Goal: Task Accomplishment & Management: Complete application form

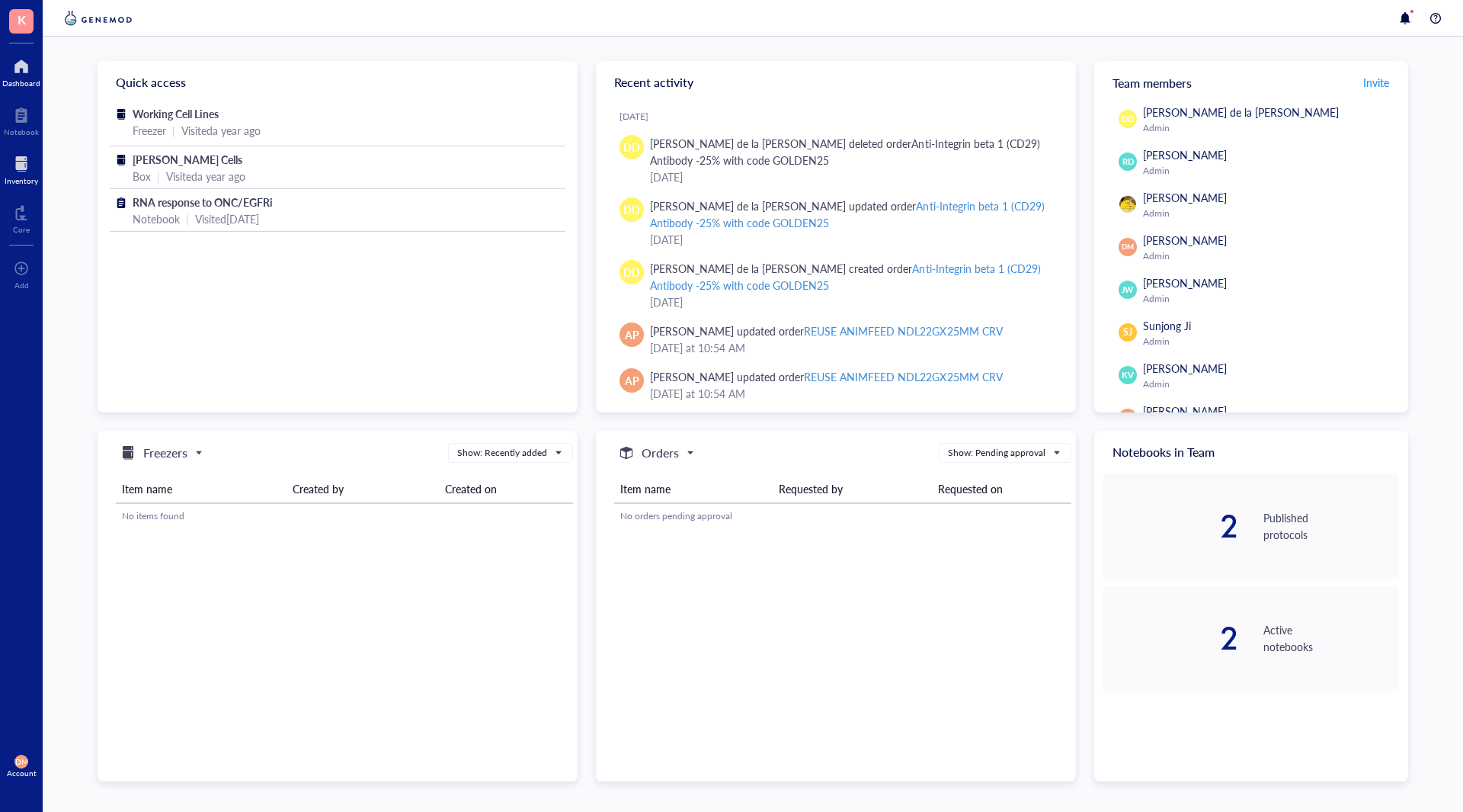
click at [7, 165] on div at bounding box center [20, 164] width 33 height 25
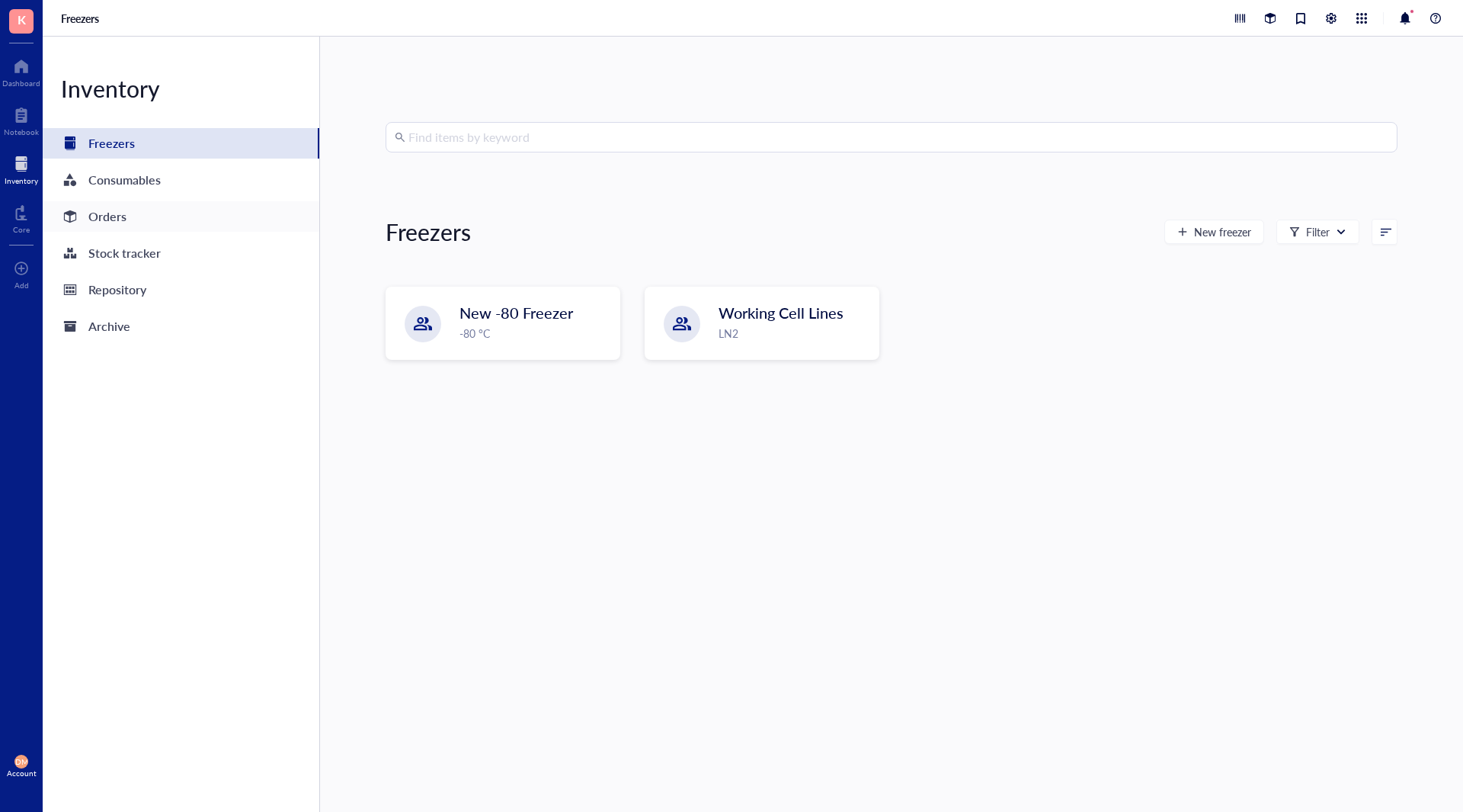
click at [97, 214] on div "Orders" at bounding box center [107, 216] width 38 height 21
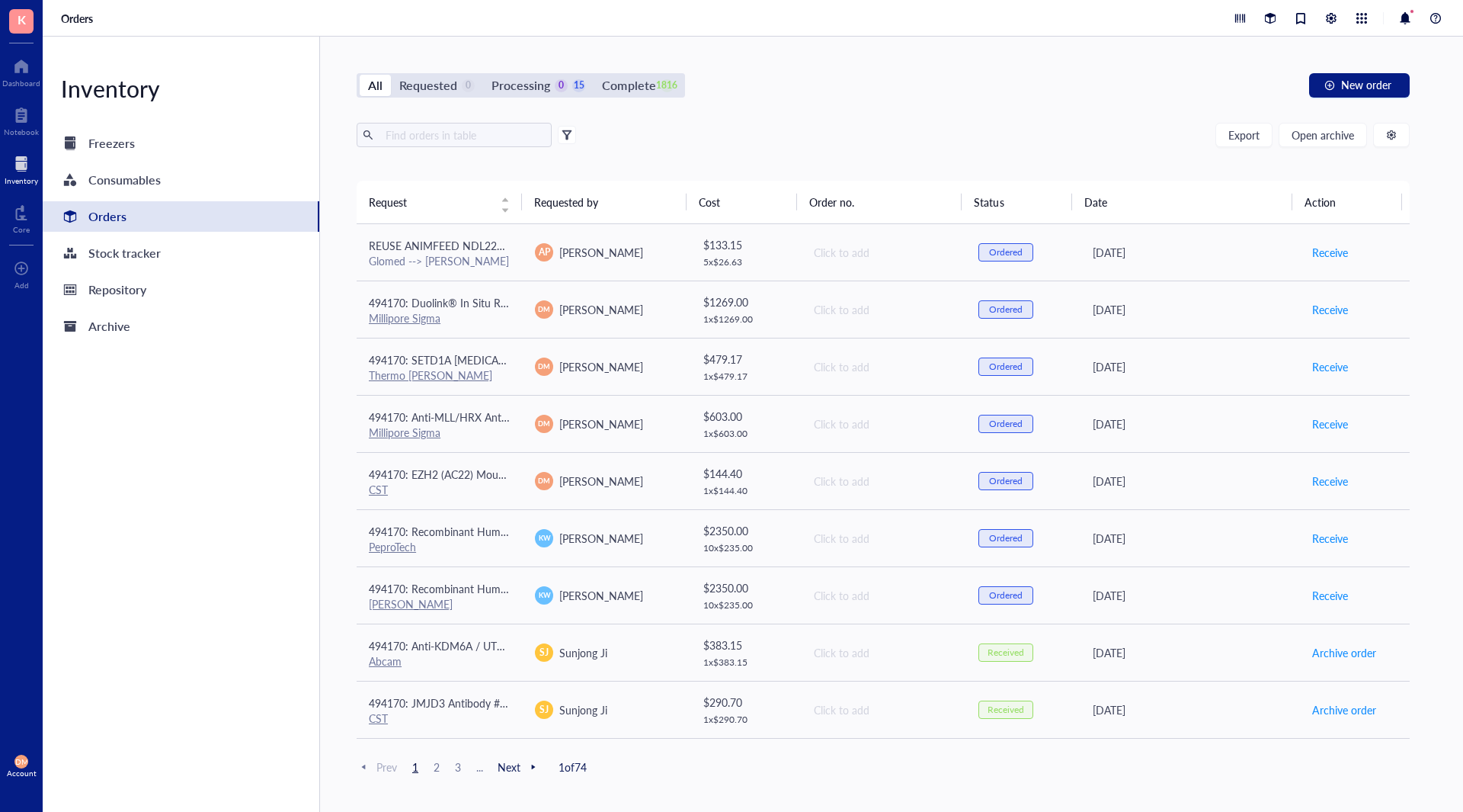
click at [508, 770] on span "Next" at bounding box center [519, 767] width 43 height 14
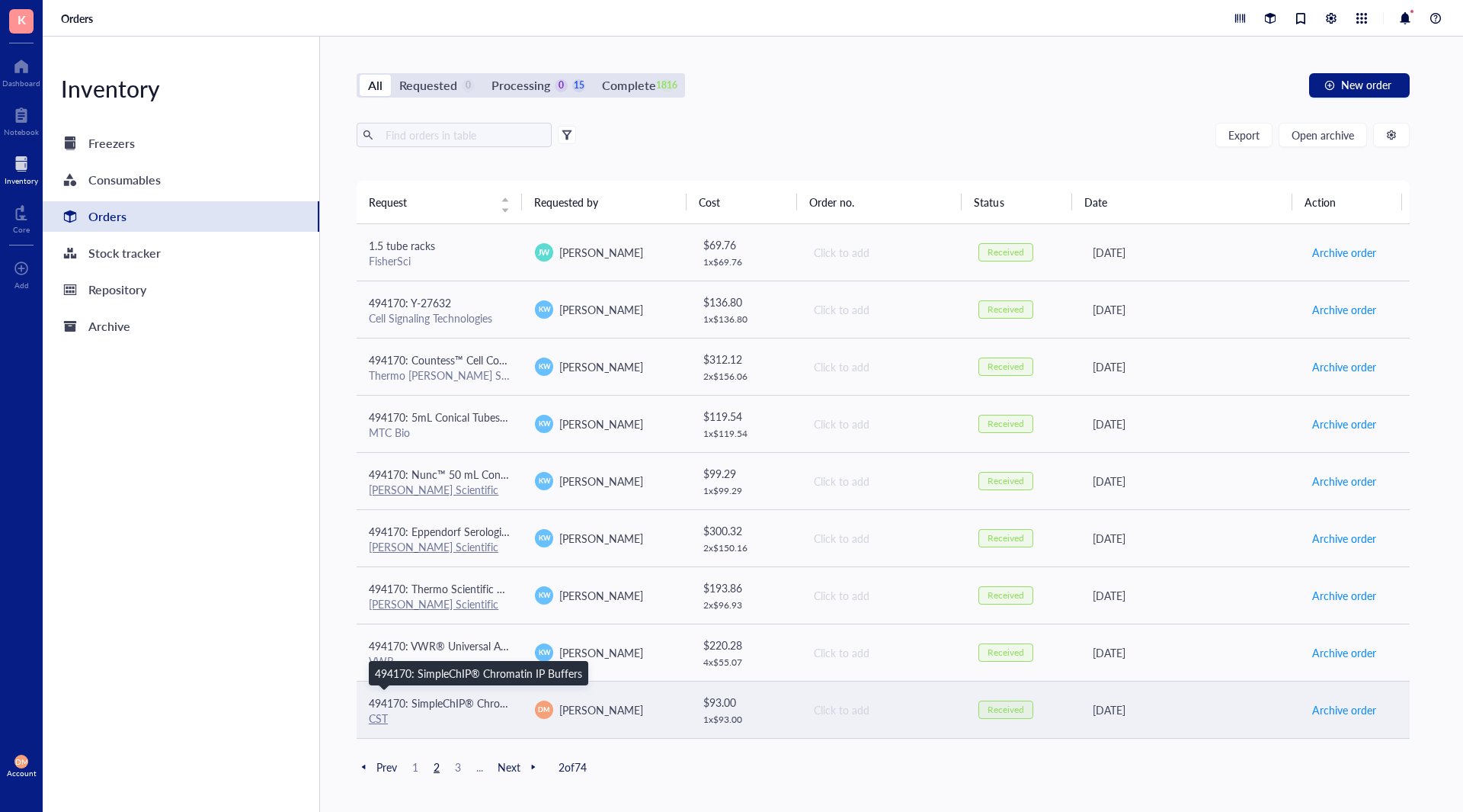
click at [452, 708] on span "494170: SimpleChIP® Chromatin IP Buffers" at bounding box center [472, 703] width 207 height 15
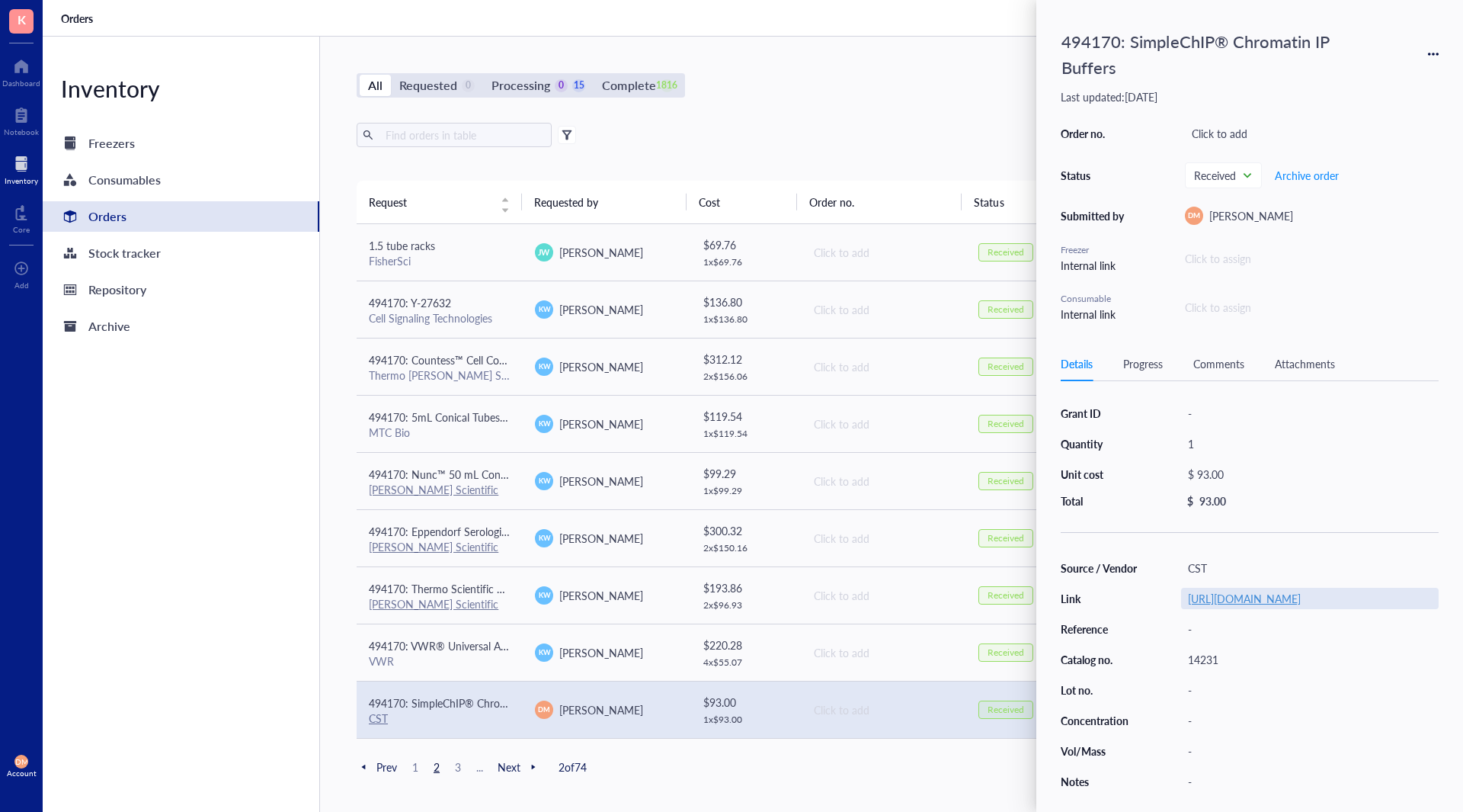
click at [1224, 602] on link "[URL][DOMAIN_NAME]" at bounding box center [1244, 598] width 112 height 15
click at [835, 76] on div "All Requested 0 Processing 0 15 Complete 1816 New order" at bounding box center [884, 85] width 1053 height 25
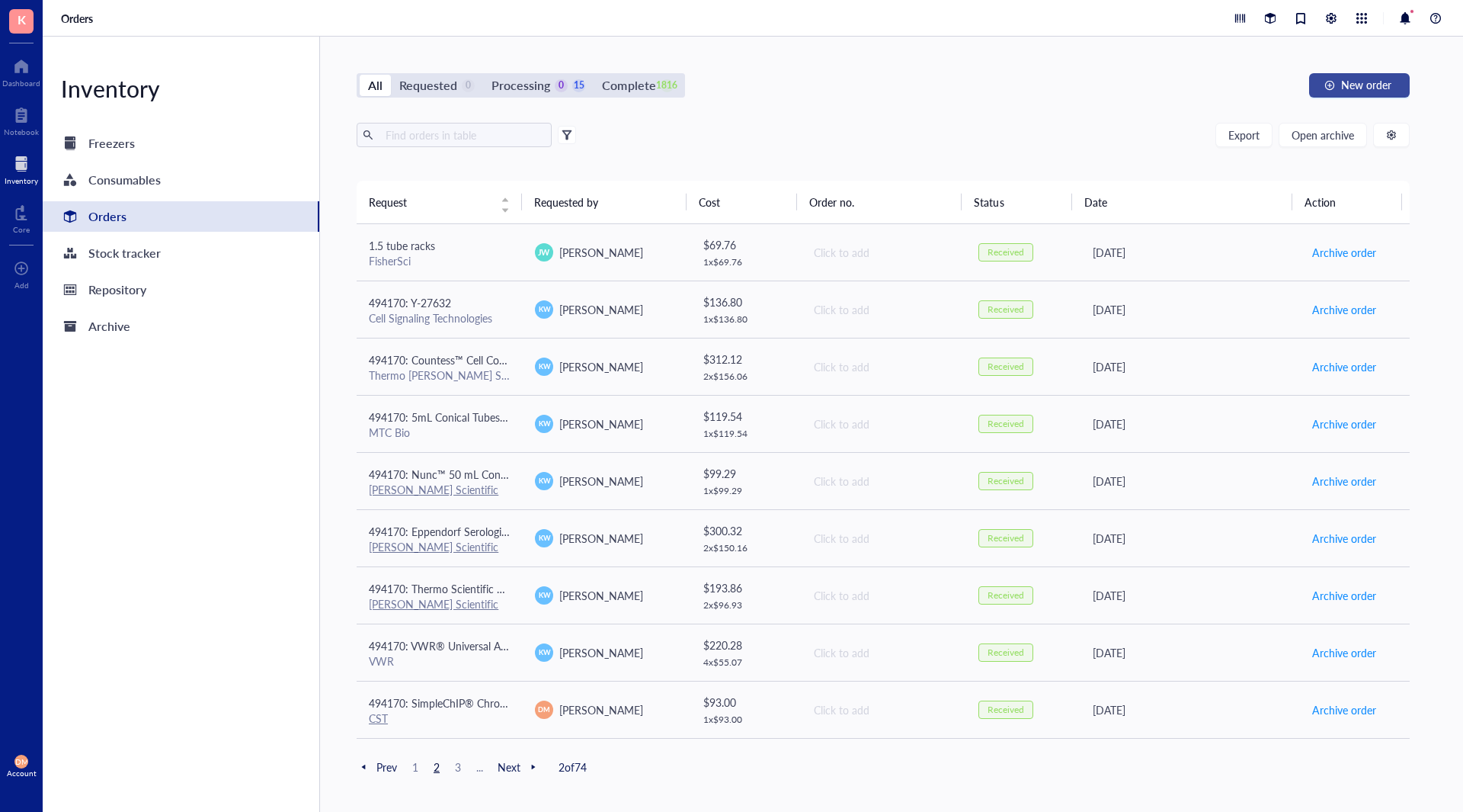
click at [1339, 76] on button "New order" at bounding box center [1360, 85] width 101 height 25
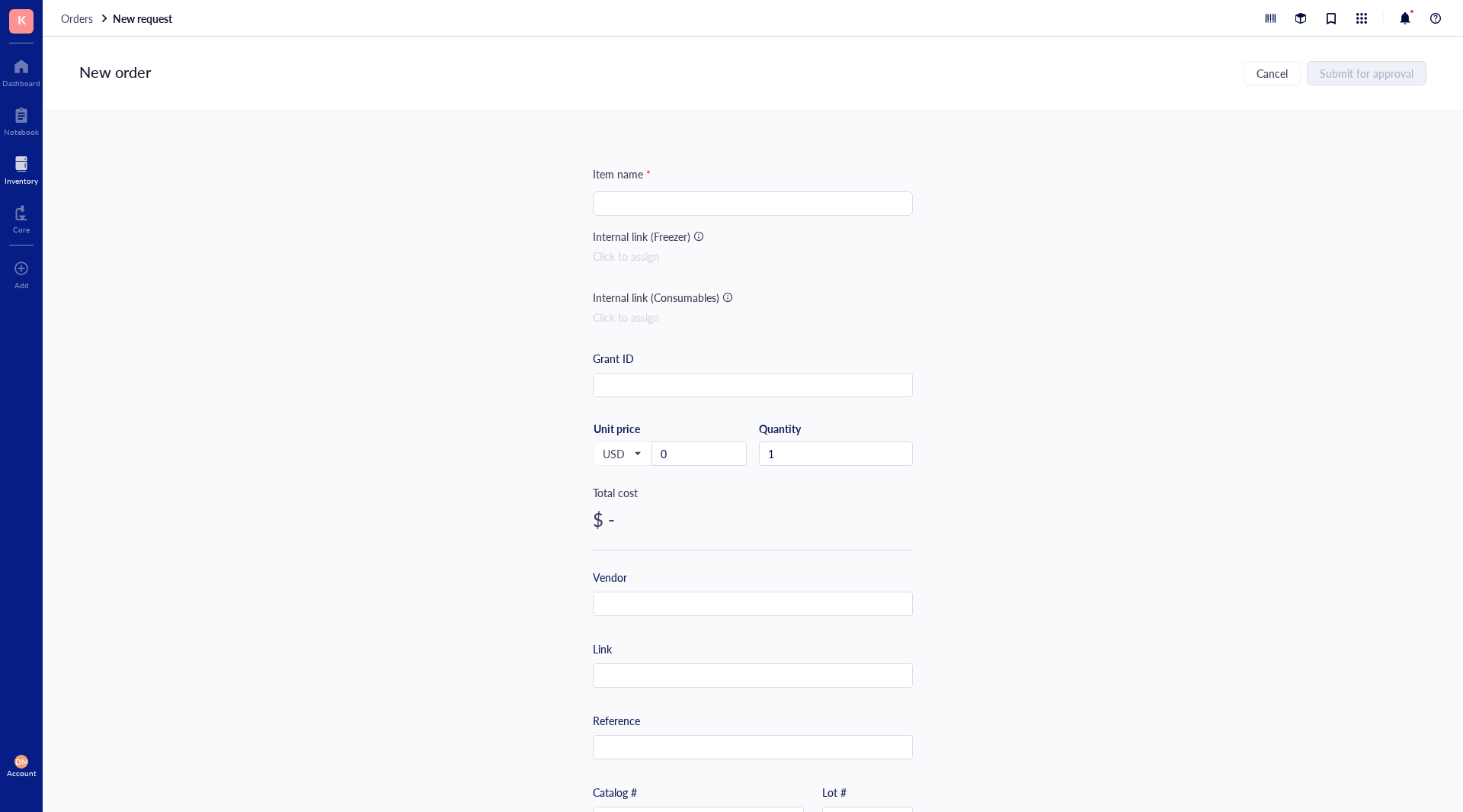
click at [642, 201] on input "search" at bounding box center [753, 203] width 302 height 23
paste input "ChIP-Grade Protein G Magnetic Beads"
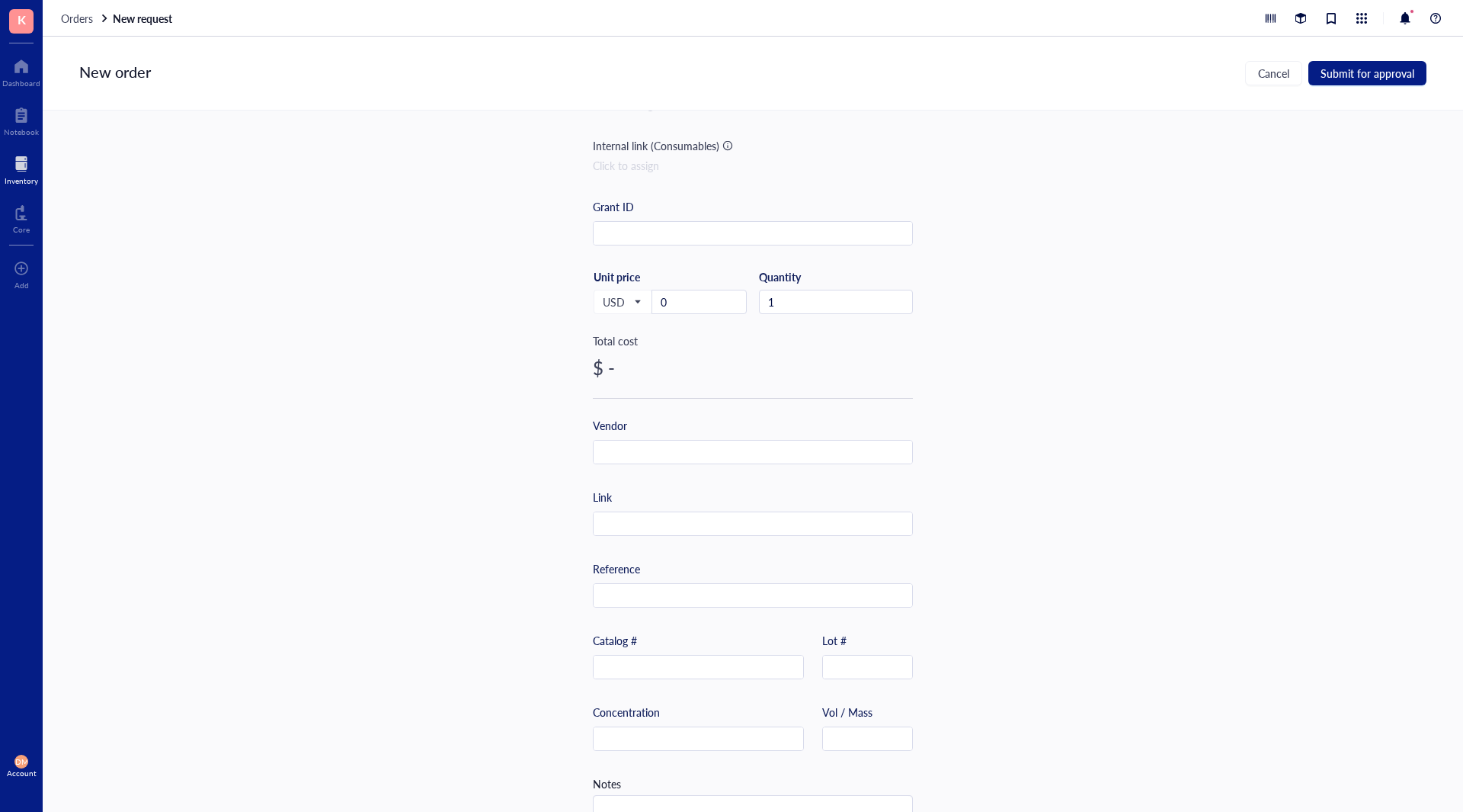
scroll to position [153, 0]
type input "ChIP-Grade Protein G Magnetic Beads"
click at [702, 656] on input "text" at bounding box center [699, 666] width 210 height 25
type input "9006"
click at [639, 442] on input "text" at bounding box center [753, 452] width 319 height 25
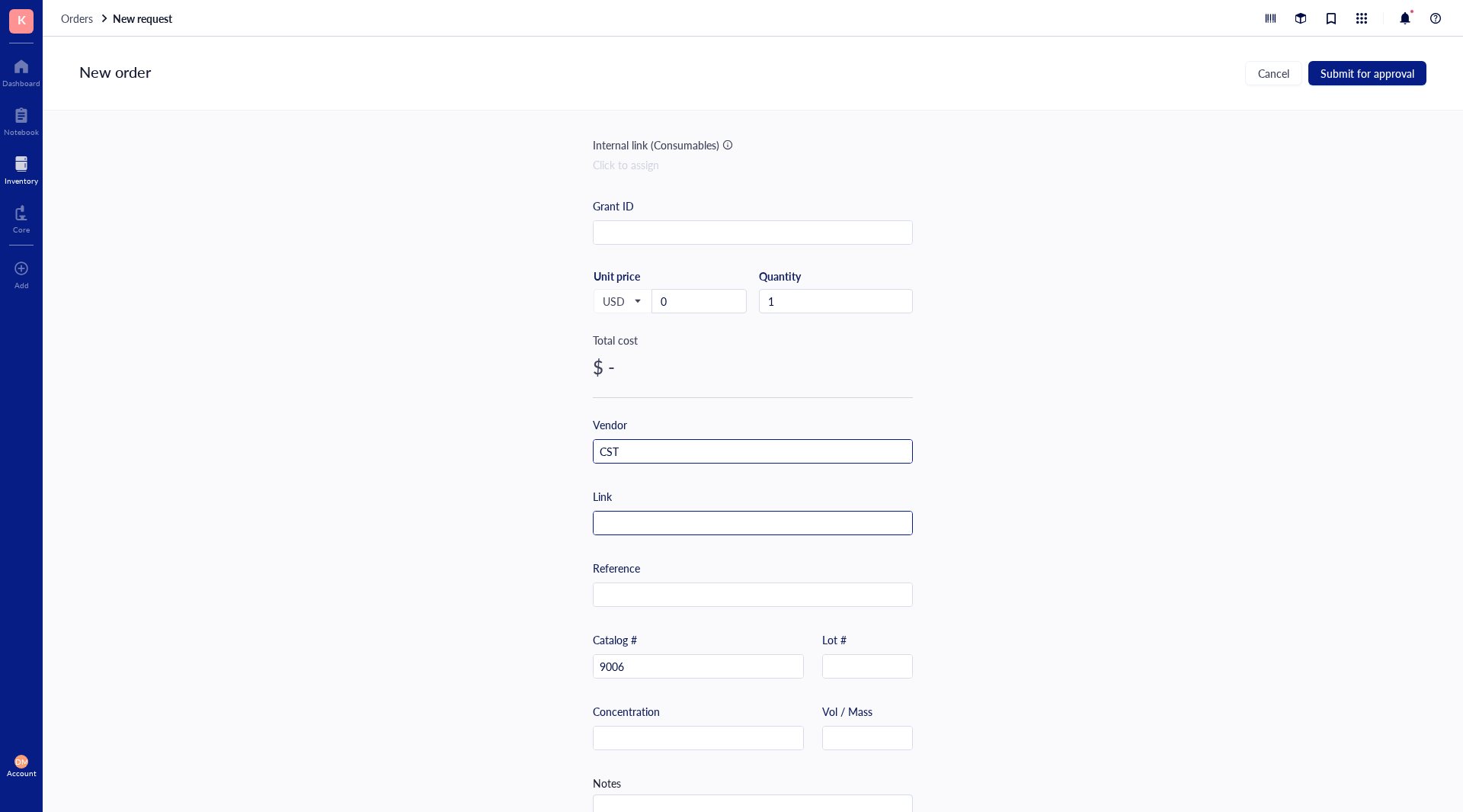
type input "CST"
click at [622, 521] on input "text" at bounding box center [753, 523] width 319 height 25
click at [639, 232] on input "text" at bounding box center [753, 233] width 319 height 25
click at [685, 527] on input "text" at bounding box center [753, 523] width 319 height 25
paste input "[URL][DOMAIN_NAME]"
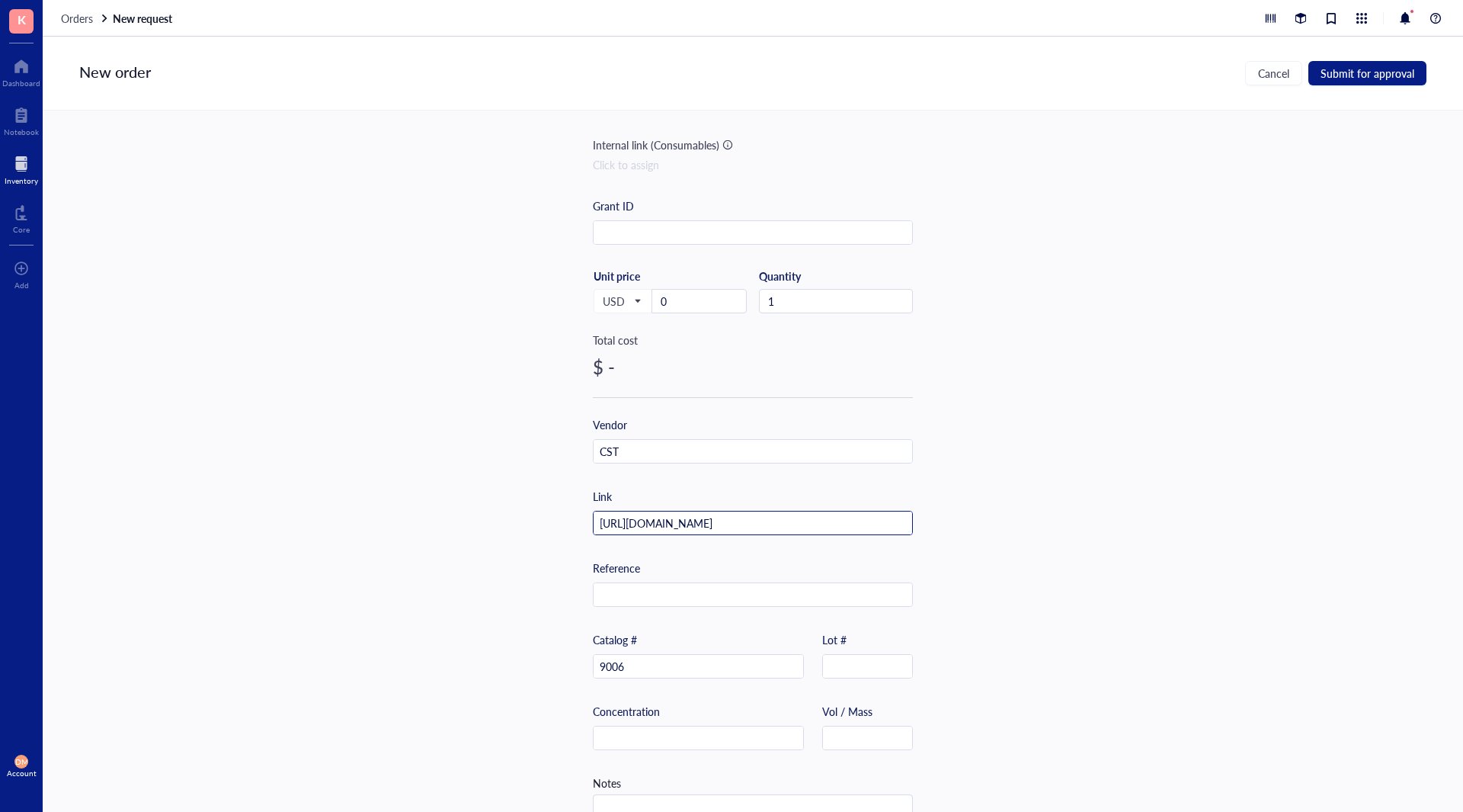
scroll to position [0, 170]
type input "[URL][DOMAIN_NAME]"
click at [823, 738] on input "text" at bounding box center [867, 738] width 89 height 25
type input "1 mL"
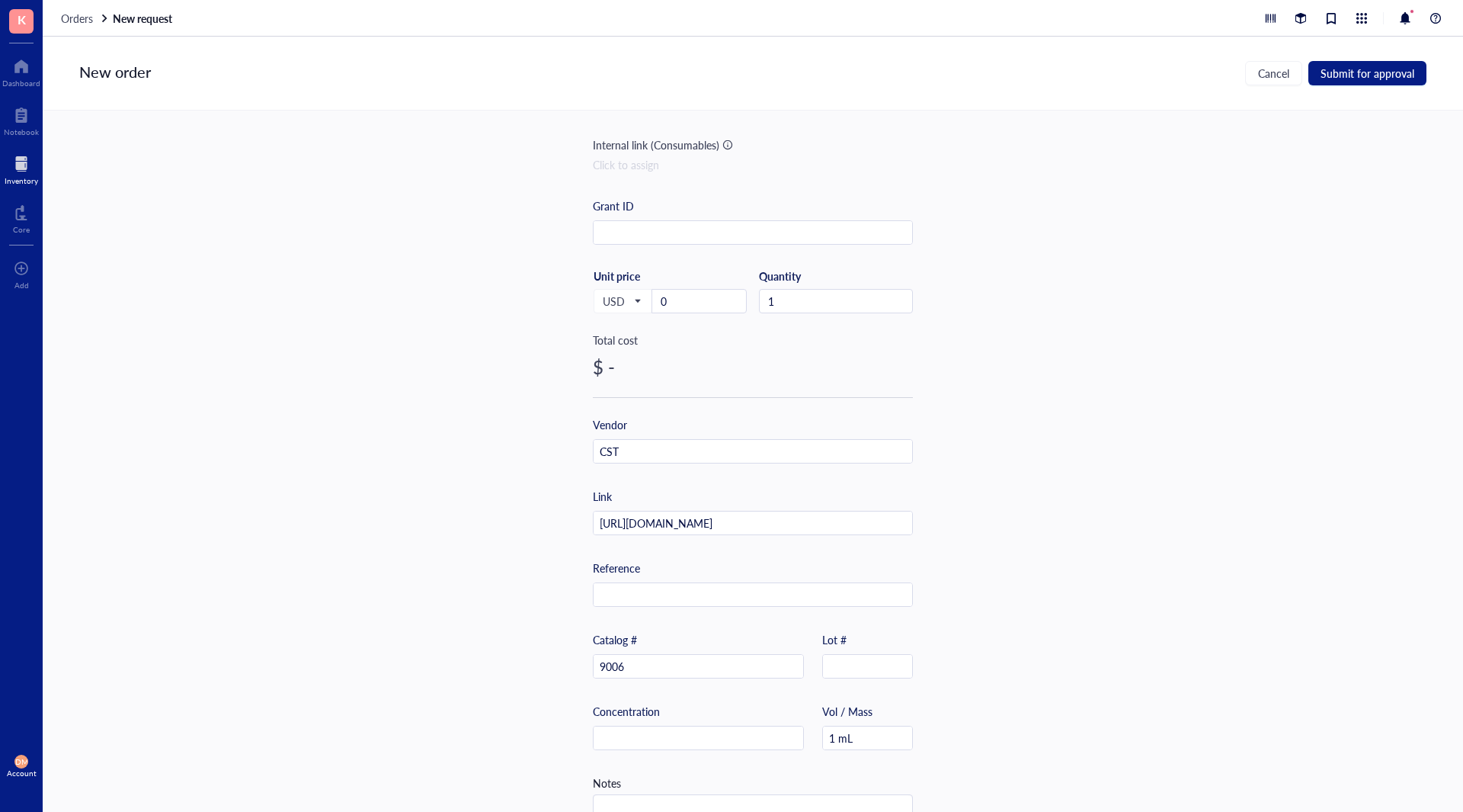
click at [1005, 675] on div "Item name * ChIP-Grade Protein G Magnetic Beads Internal link (Freezer) Click t…" at bounding box center [752, 461] width 1420 height 701
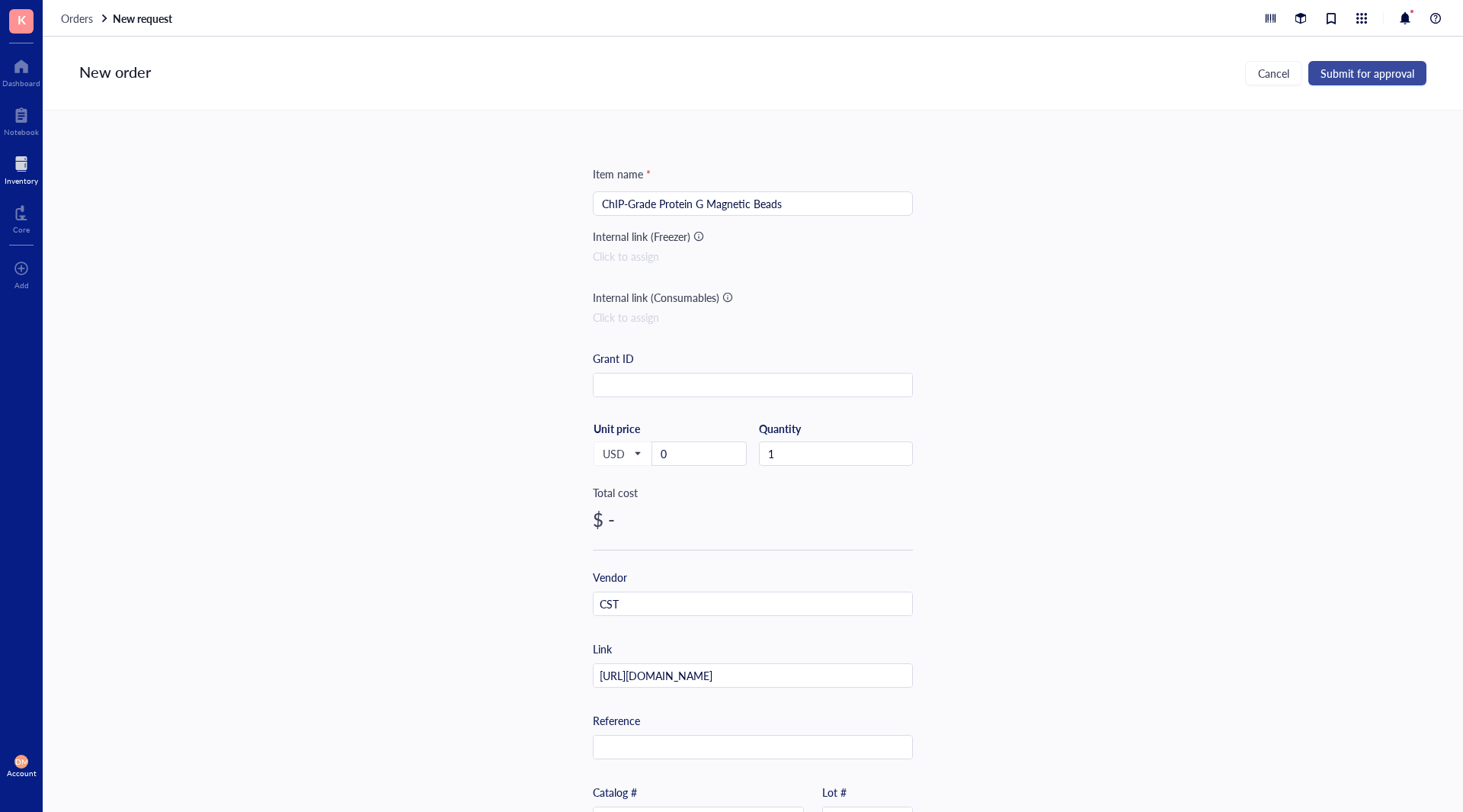
click at [1417, 72] on button "Submit for approval" at bounding box center [1368, 73] width 118 height 25
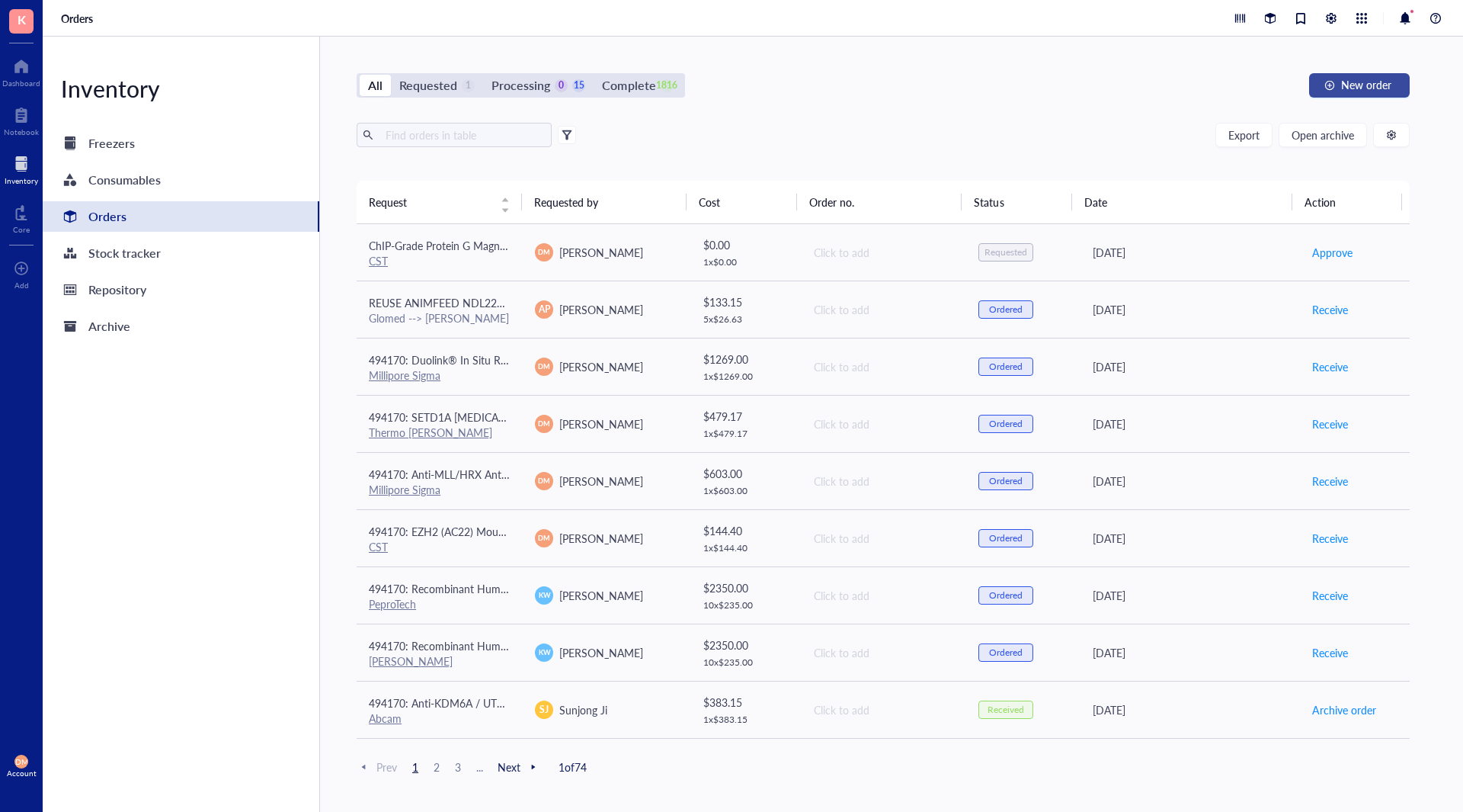
click at [1341, 80] on span "New order" at bounding box center [1366, 84] width 50 height 12
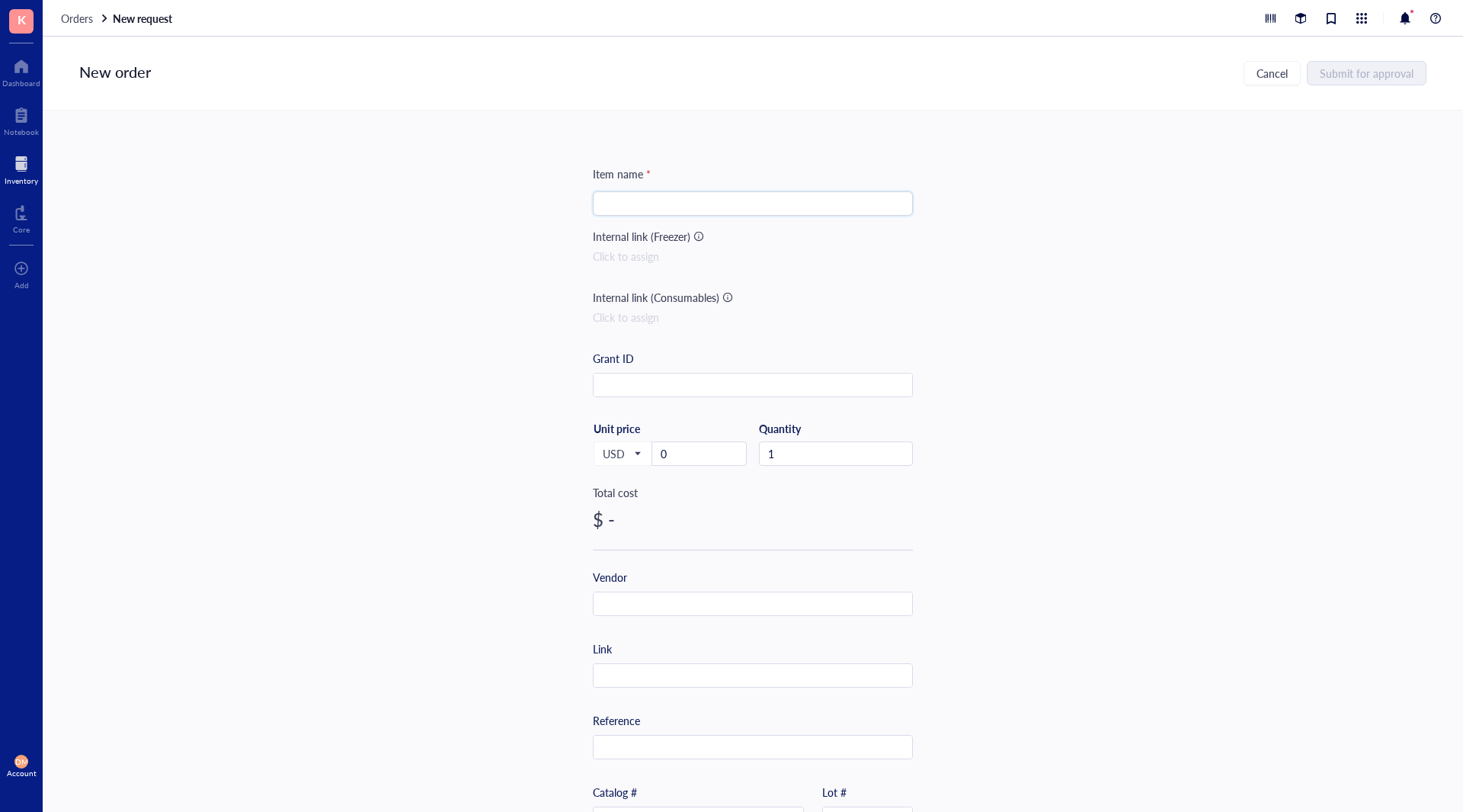
click at [654, 210] on input "search" at bounding box center [753, 203] width 302 height 23
paste input "DNA Purification Buffers and Spin Columns (ChIP, CUT&RUN, CUT&Tag)"
type input "DNA Purification Buffers and Spin Columns (ChIP, CUT&RUN, CUT&Tag)"
click at [1147, 353] on div "Item name * DNA Purification Buffers and Spin Columns (ChIP, CUT&RUN, CUT&Tag) …" at bounding box center [752, 461] width 1420 height 701
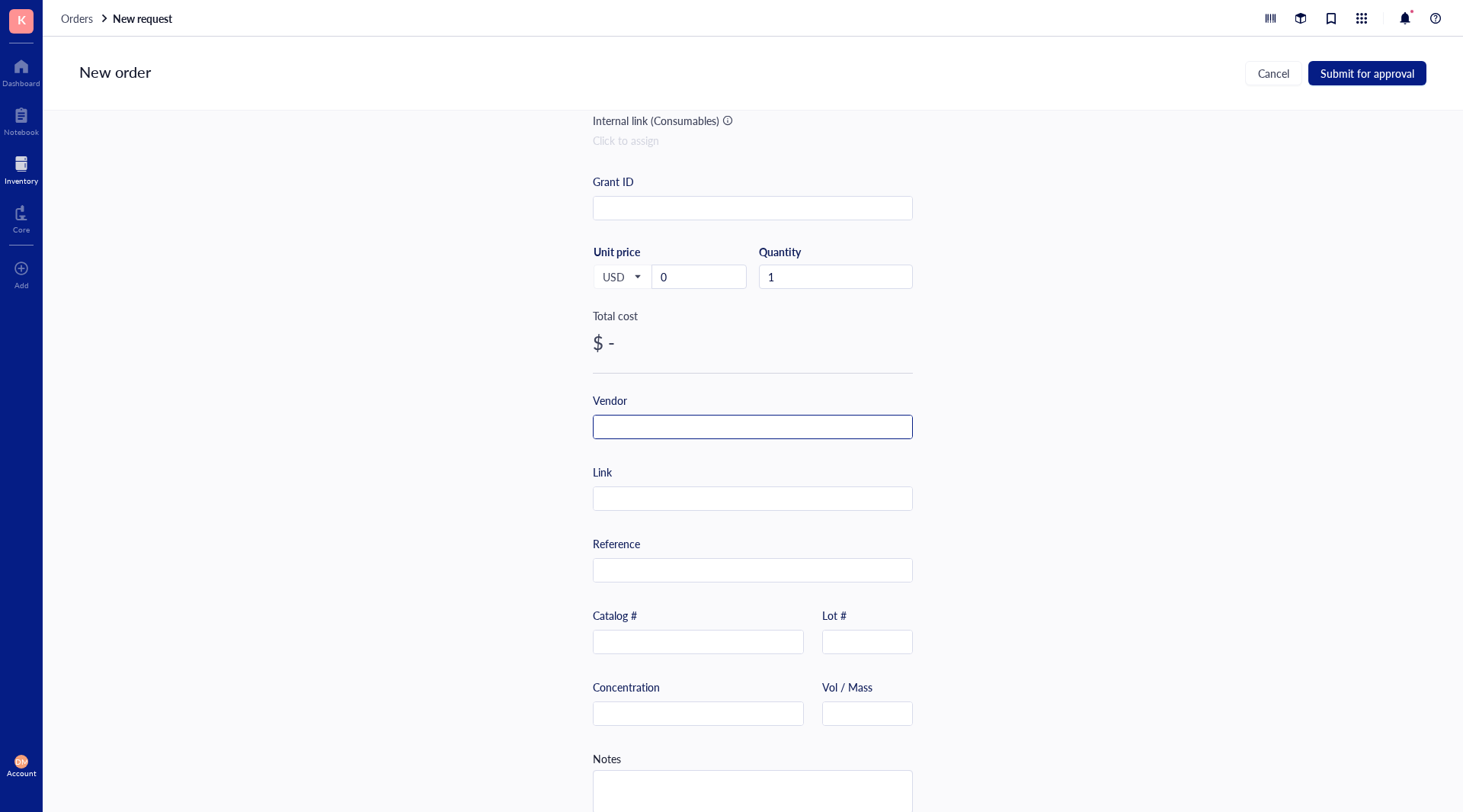
scroll to position [204, 0]
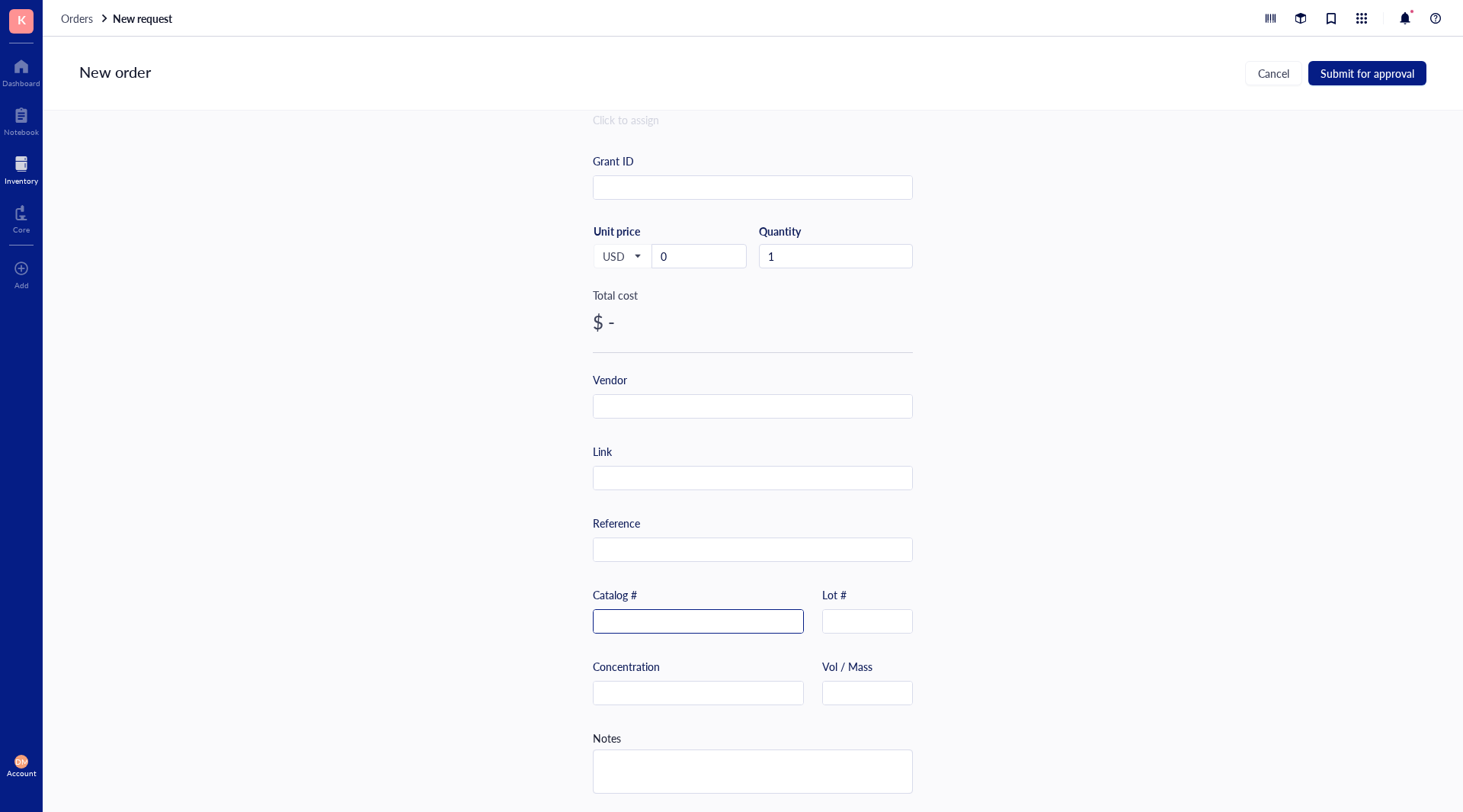
click at [636, 612] on input "text" at bounding box center [699, 622] width 210 height 25
type input "14209"
click at [618, 406] on input "text" at bounding box center [753, 406] width 319 height 25
type input "CST"
click at [694, 477] on input "text" at bounding box center [753, 478] width 319 height 25
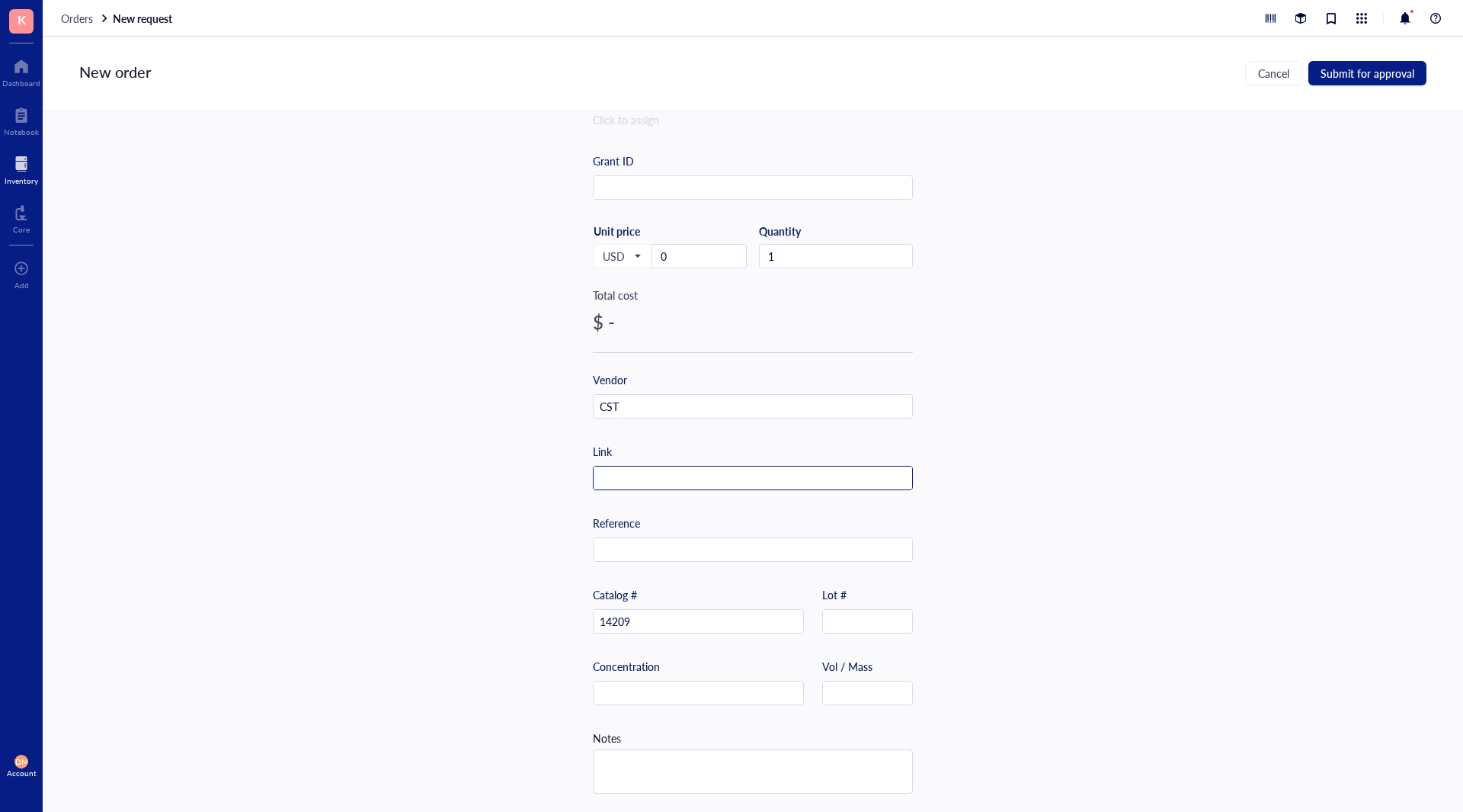
paste input "[URL][DOMAIN_NAME]"
type input "[URL][DOMAIN_NAME]"
click at [1365, 511] on div "Item name * DNA Purification Buffers and Spin Columns (ChIP, CUT&RUN, CUT&Tag) …" at bounding box center [752, 461] width 1420 height 701
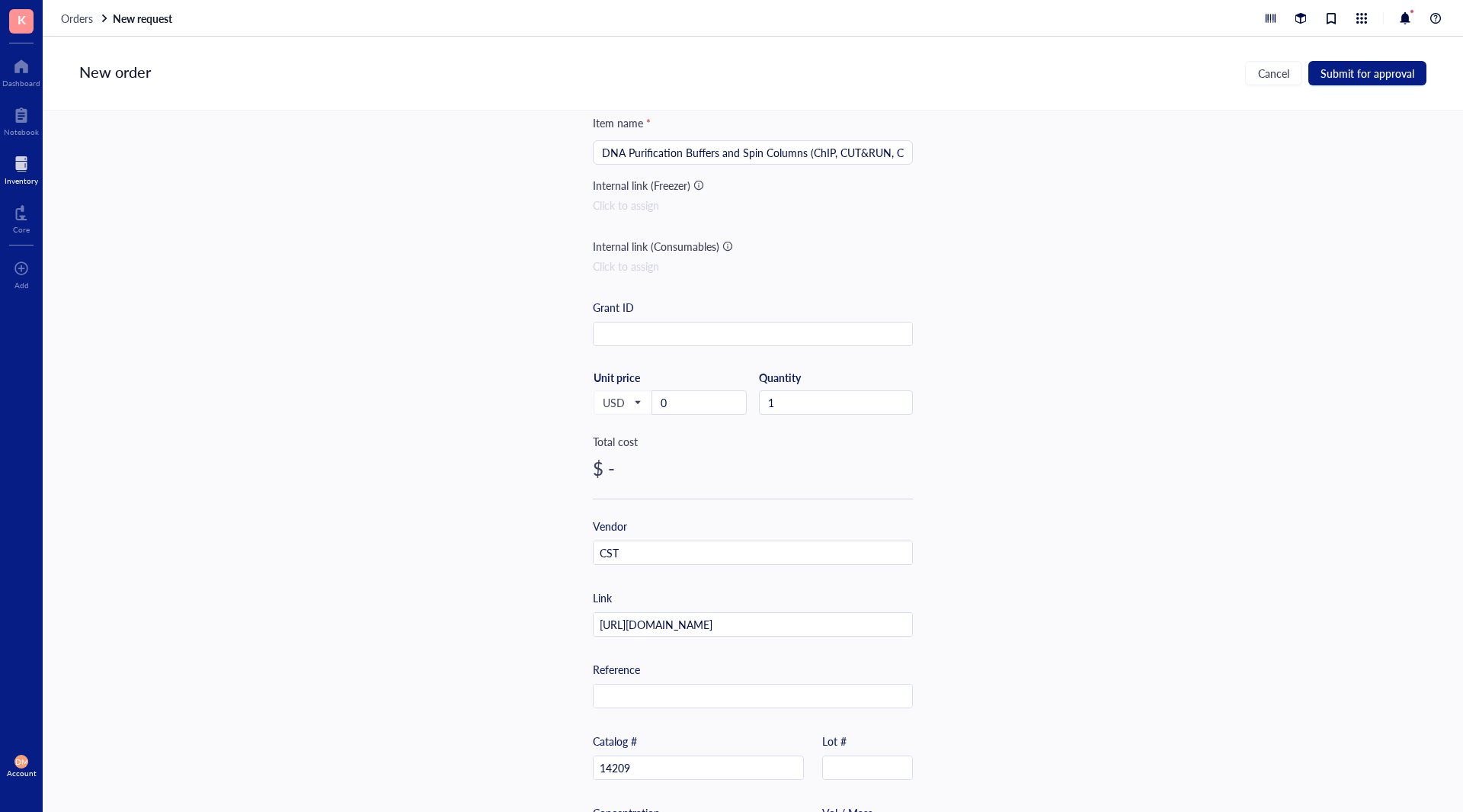
scroll to position [0, 0]
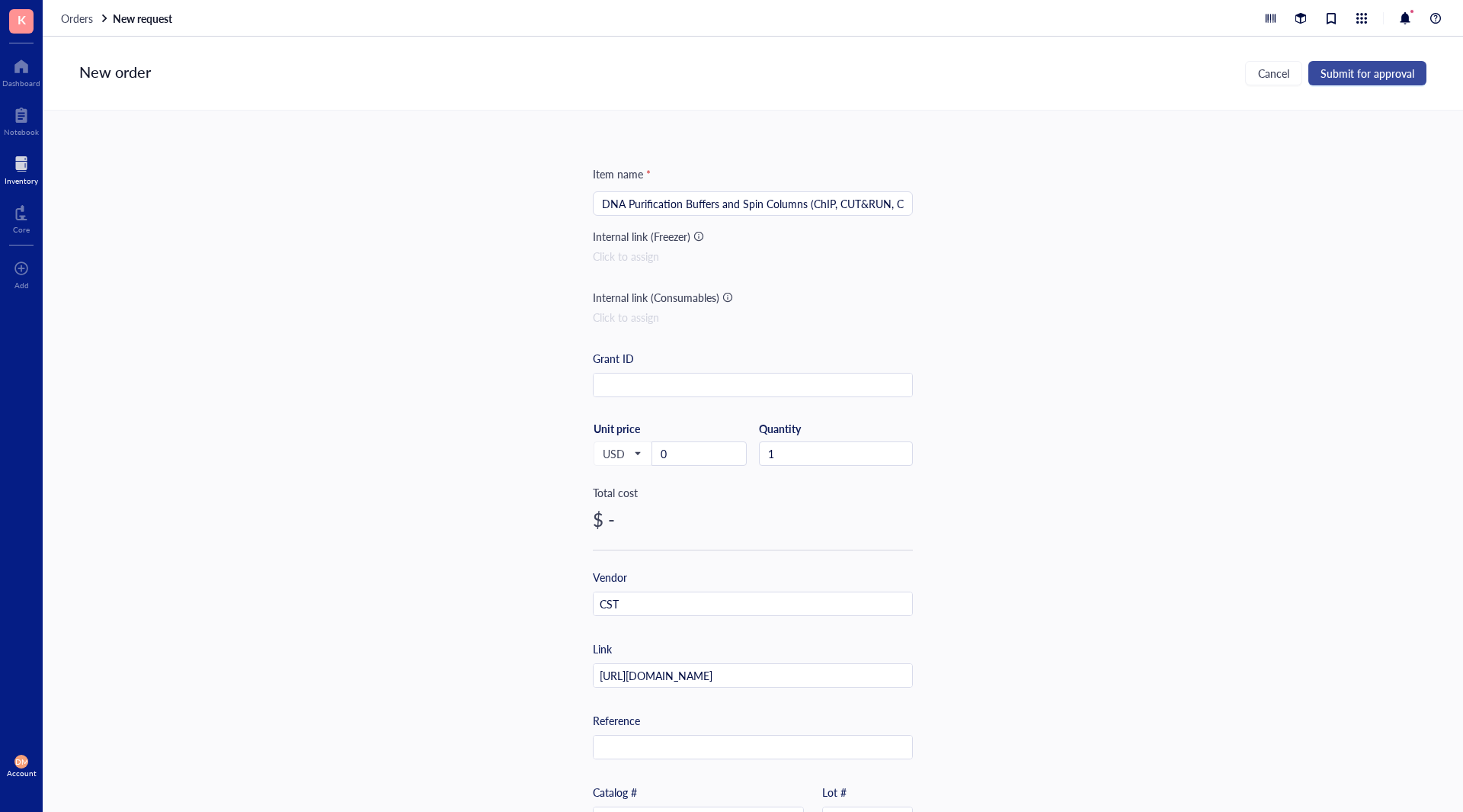
click at [1366, 73] on span "Submit for approval" at bounding box center [1368, 73] width 94 height 12
